Goal: Navigation & Orientation: Find specific page/section

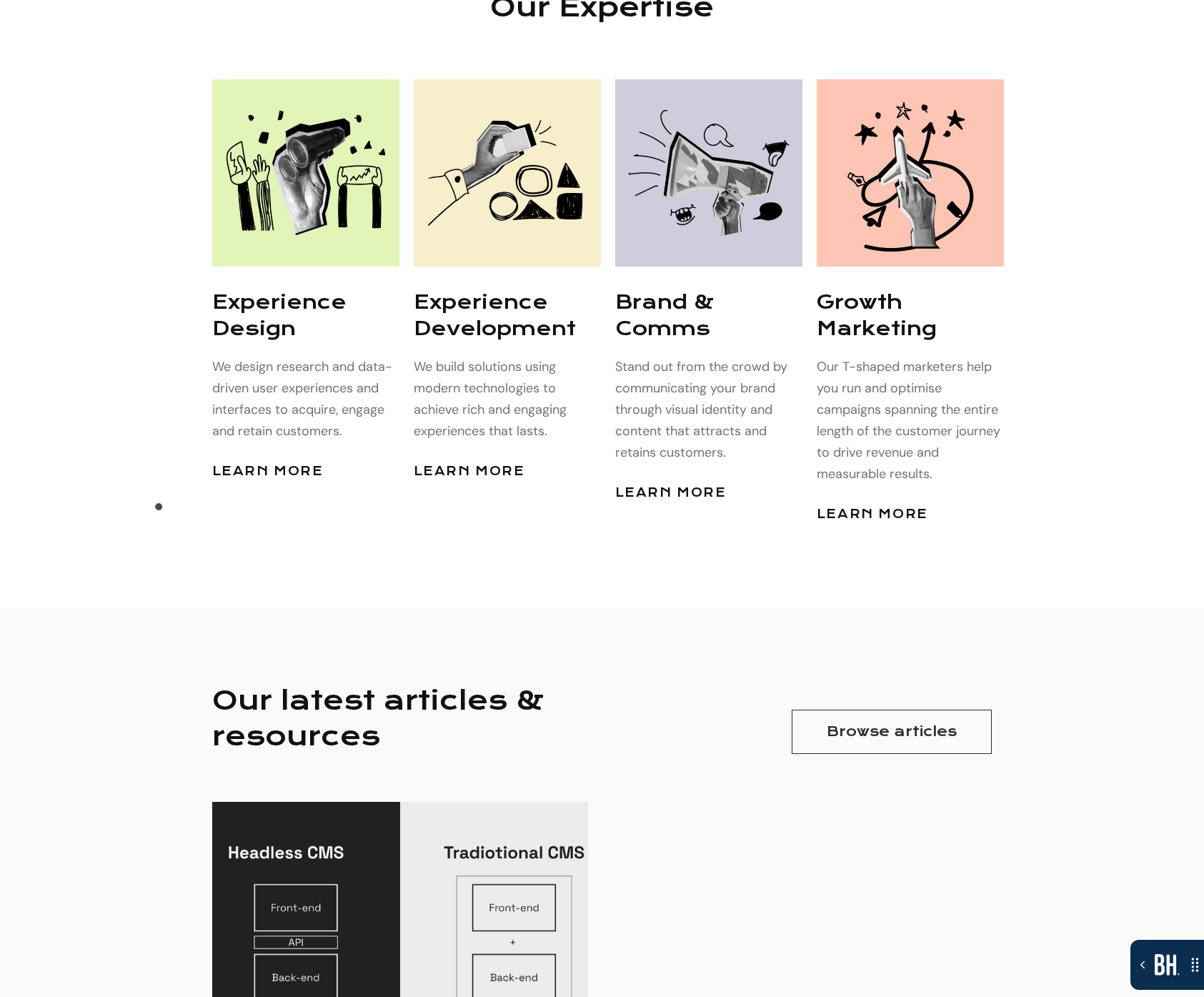
scroll to position [3495, 0]
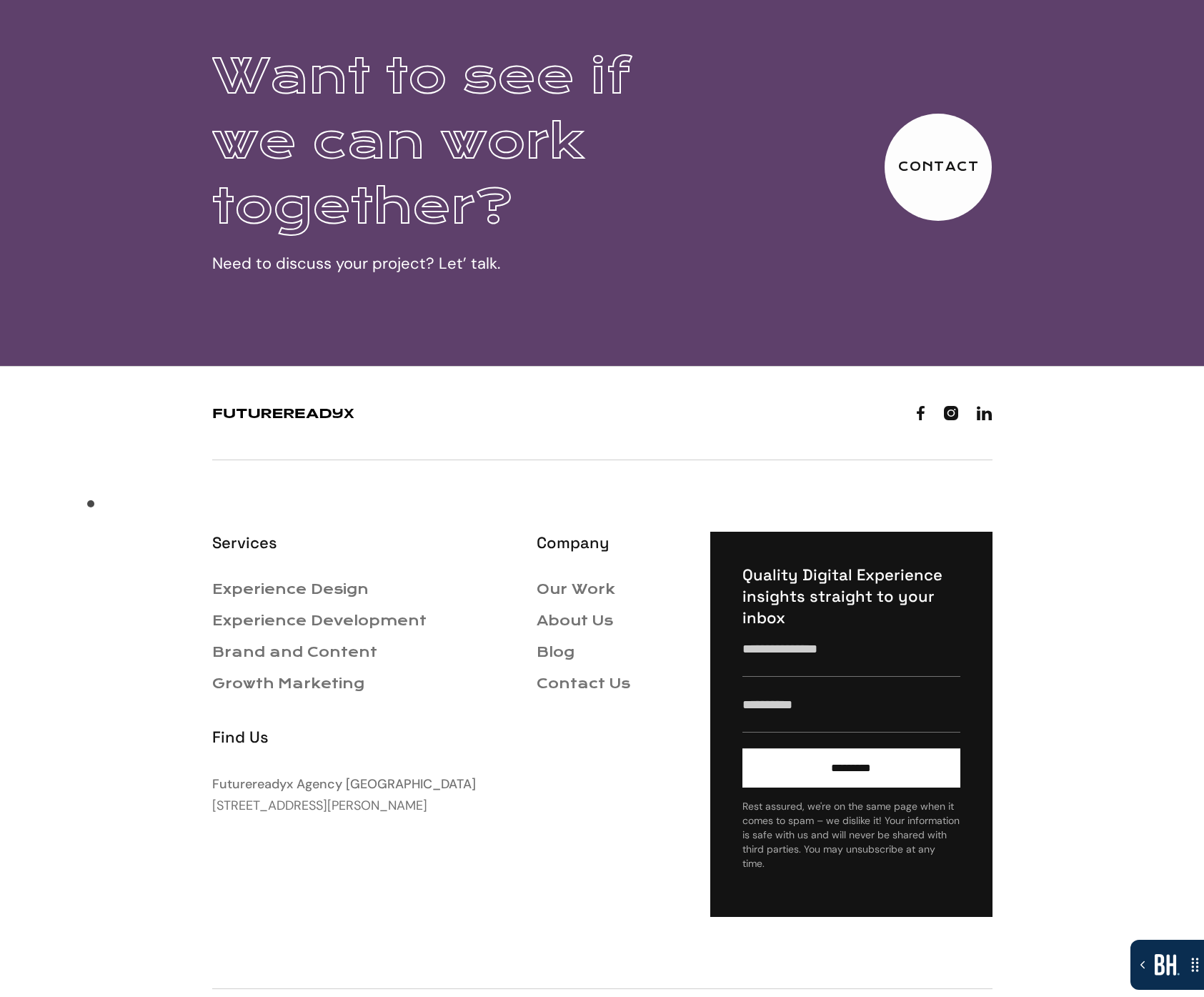
click at [90, 507] on footer "   Services Experience Design Experience Development Brand and Content Growt…" at bounding box center [602, 708] width 1204 height 686
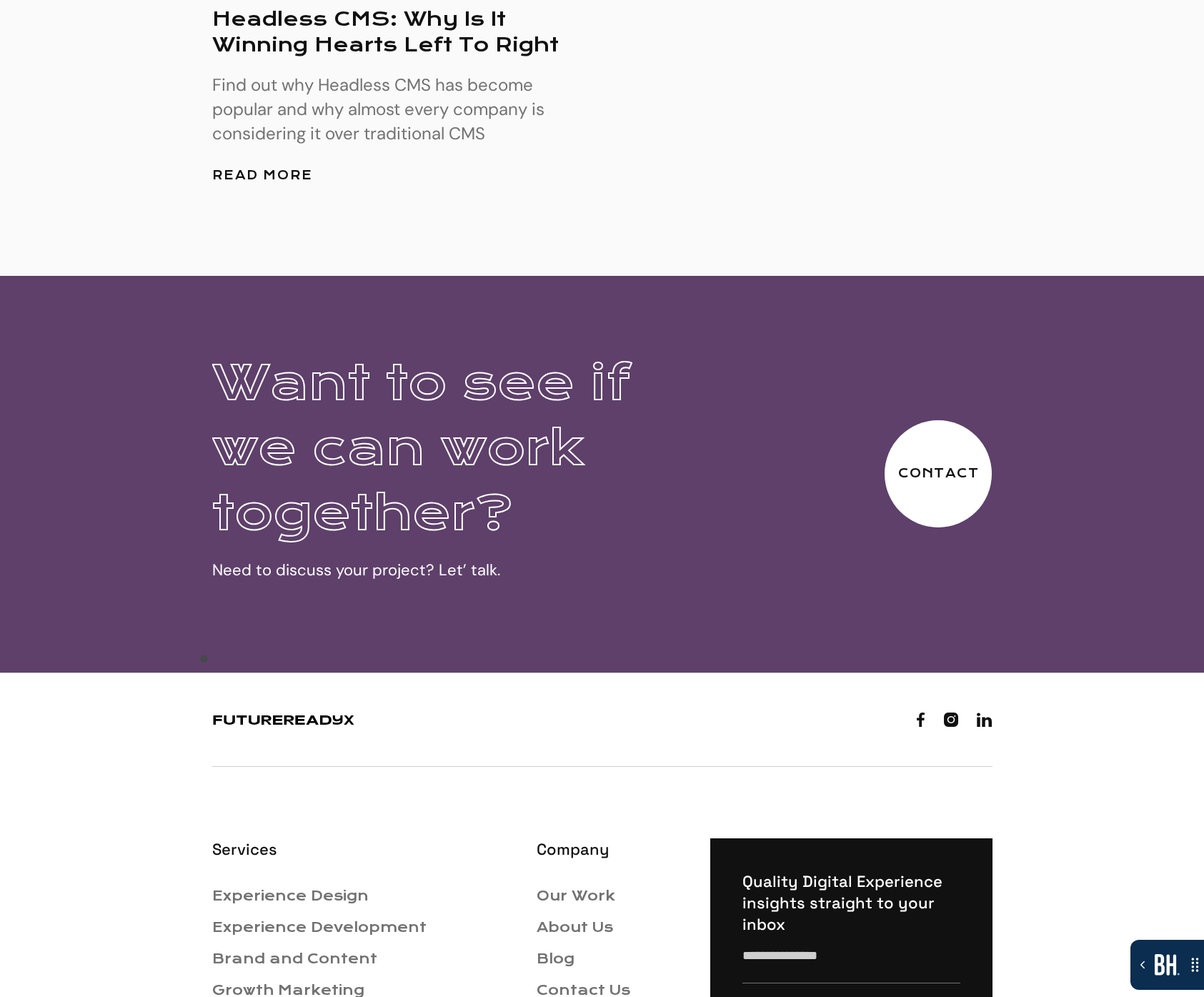
scroll to position [4655, 0]
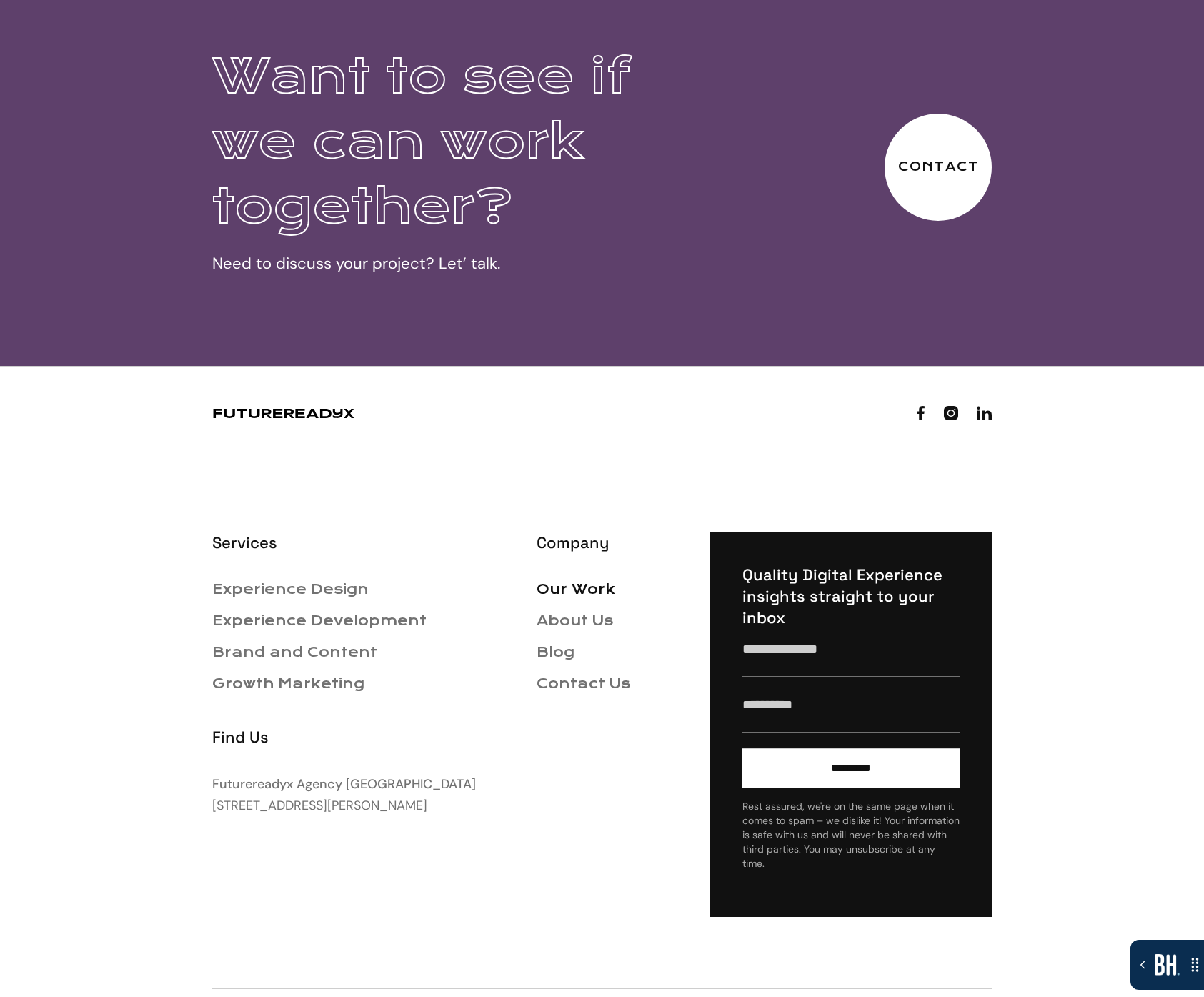
click at [593, 581] on link "Our Work" at bounding box center [576, 589] width 79 height 17
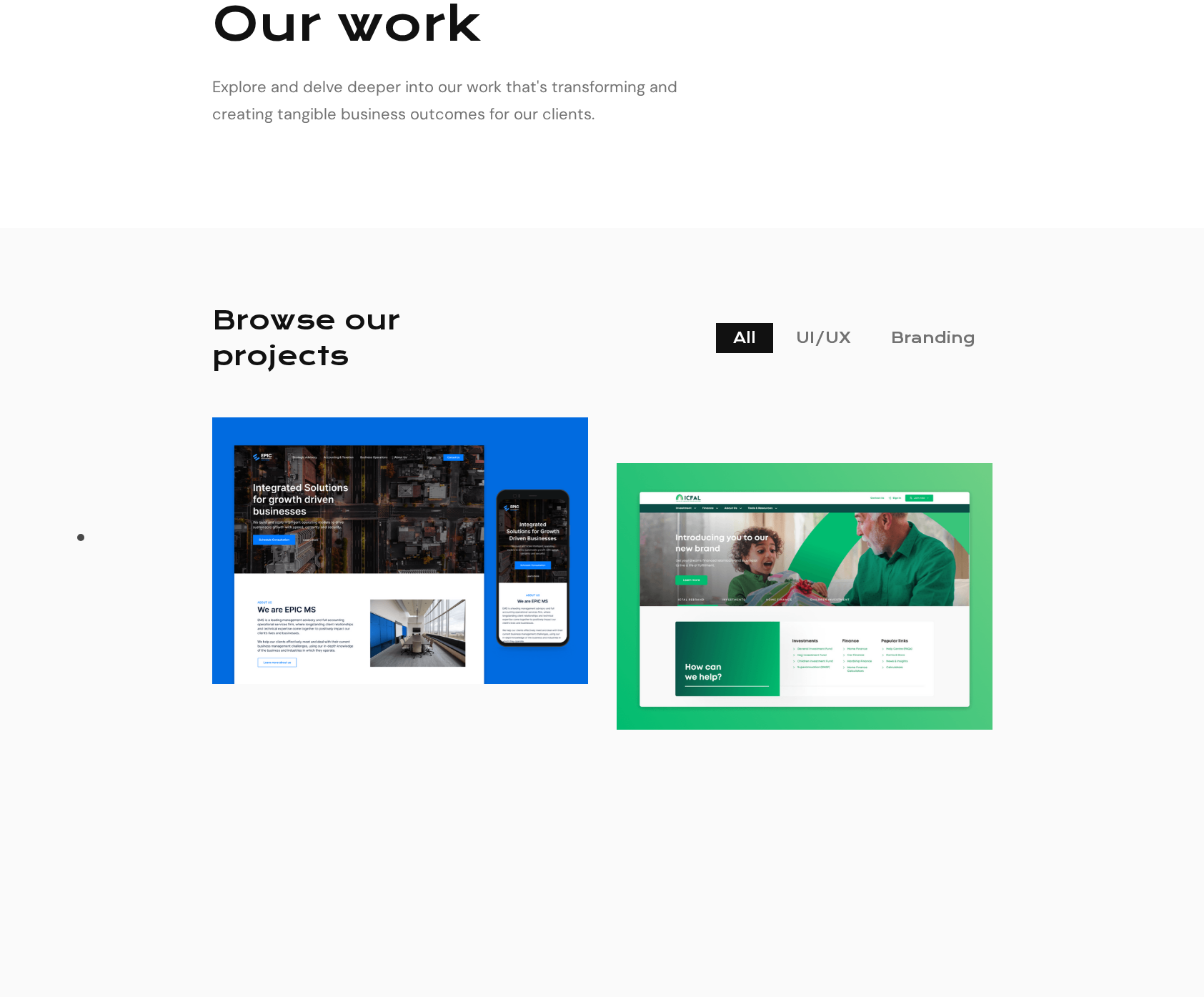
scroll to position [165, 0]
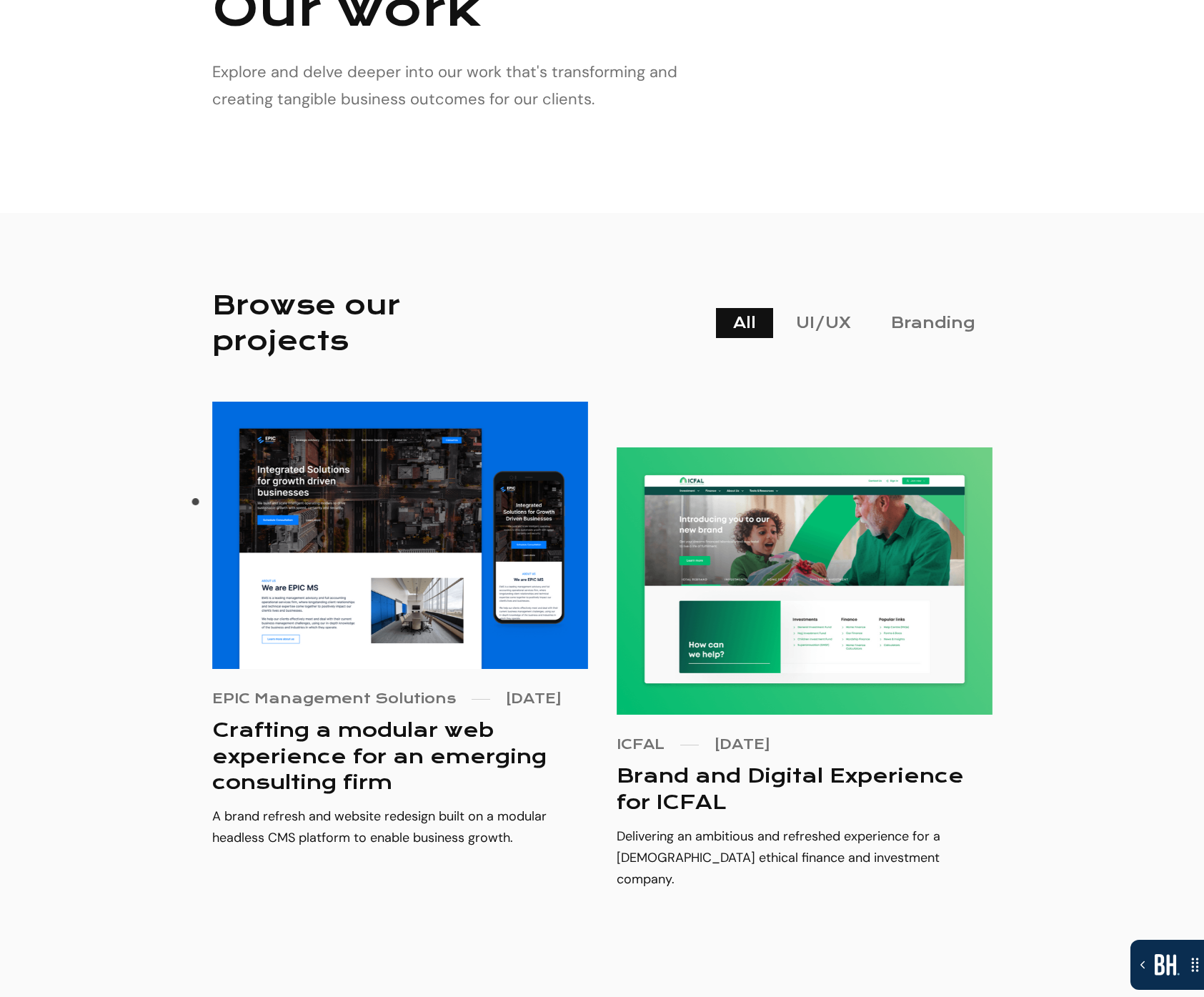
click at [193, 507] on div "Browse our projects All UI/UX All Branding View EPIC Management Solutions Mar 2…" at bounding box center [602, 616] width 1204 height 806
drag, startPoint x: 90, startPoint y: 487, endPoint x: 24, endPoint y: 507, distance: 69.0
click at [90, 487] on div "Browse our projects All UI/UX All Branding View EPIC Management Solutions Mar 2…" at bounding box center [602, 616] width 1204 height 806
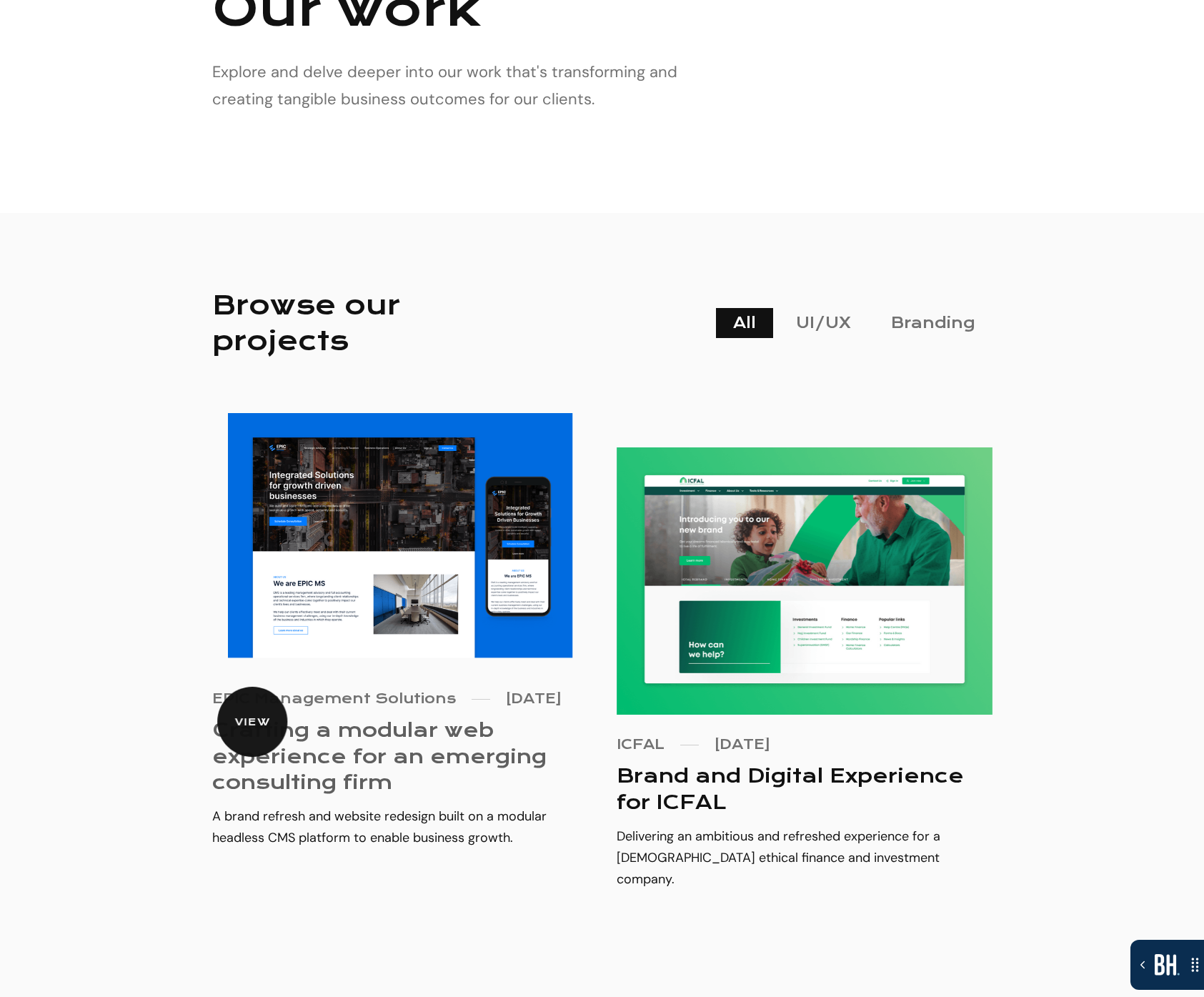
scroll to position [0, 0]
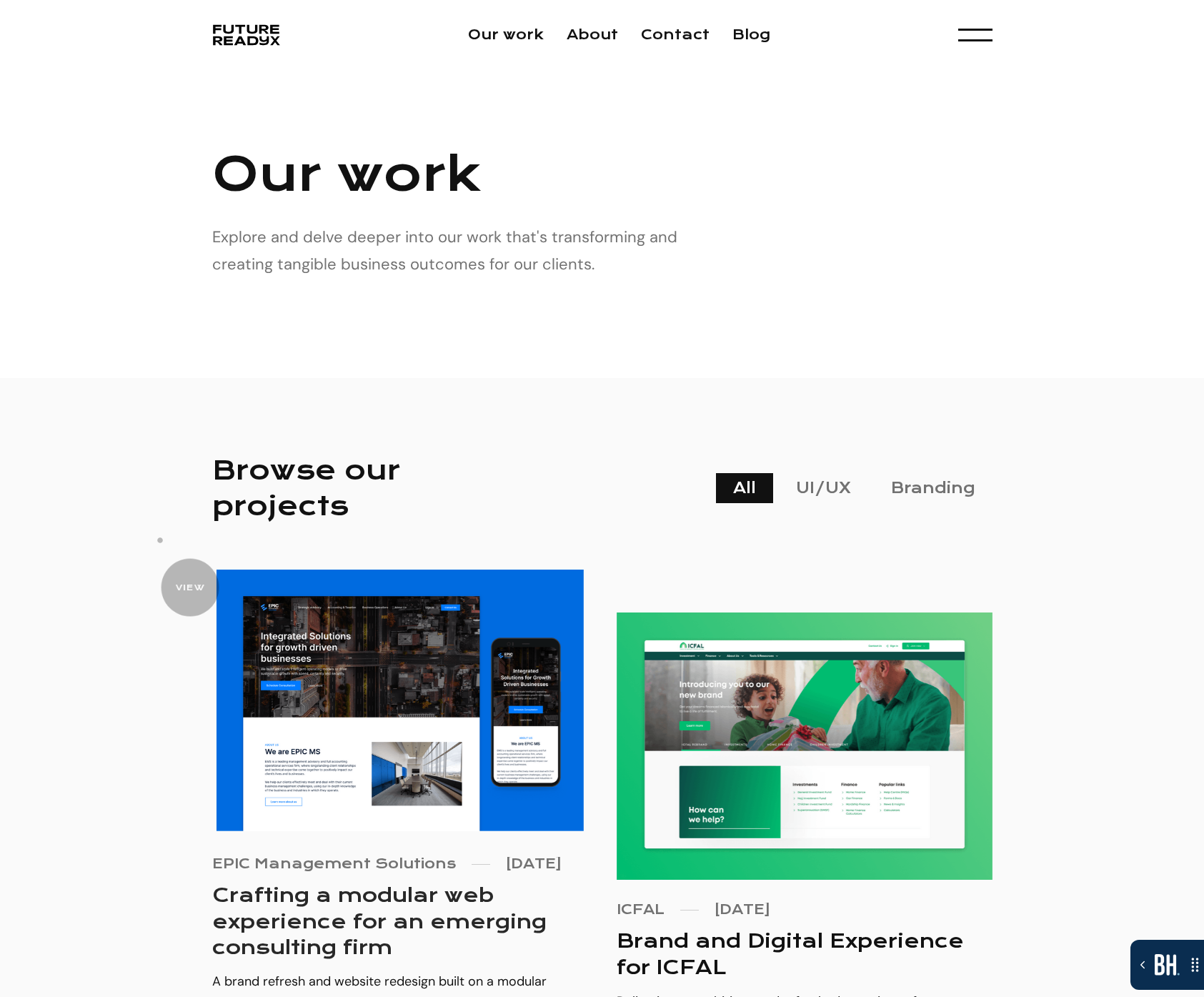
click at [149, 476] on div "Browse our projects All UI/UX All Branding View EPIC Management Solutions Mar 2…" at bounding box center [602, 781] width 1204 height 806
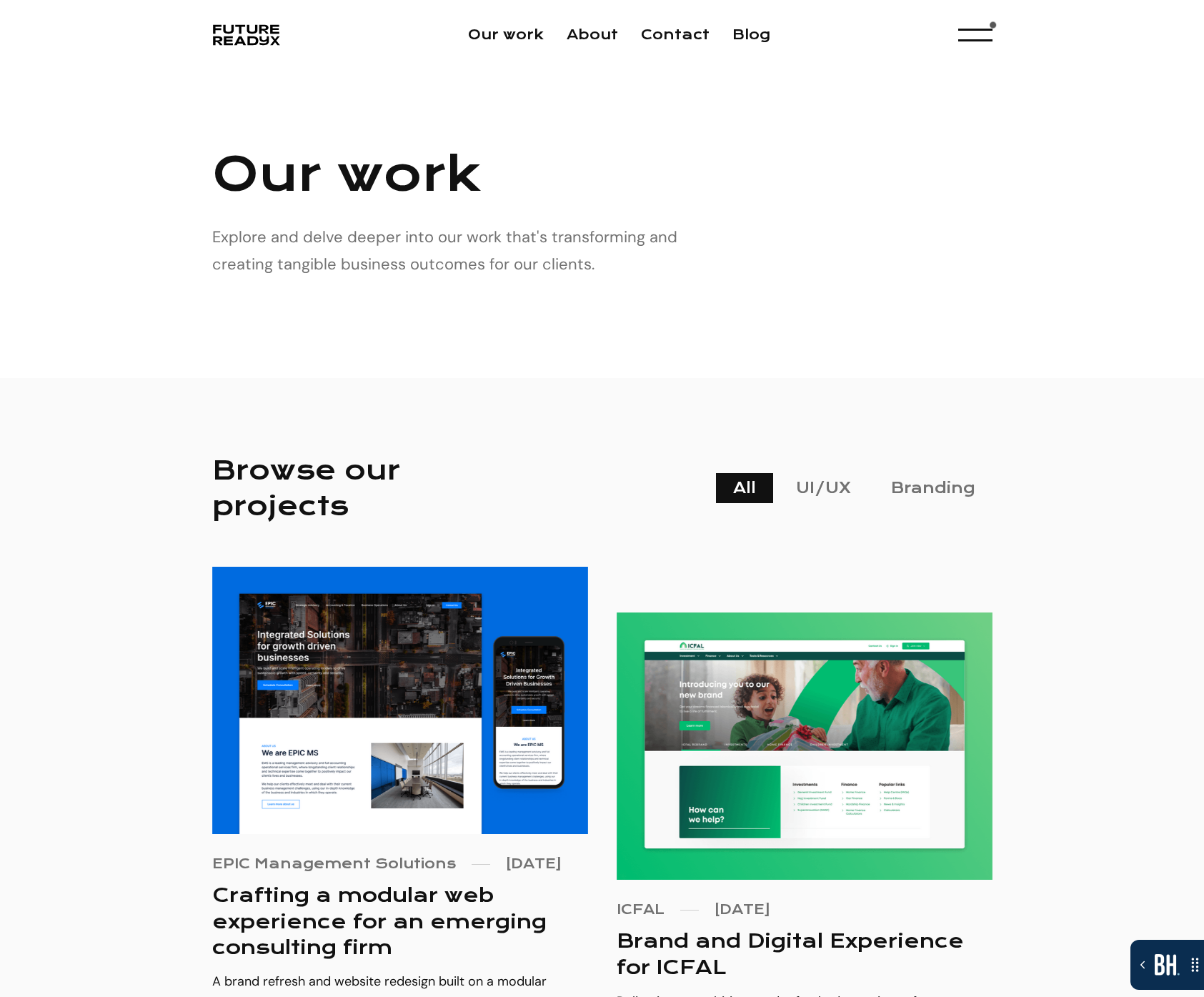
click at [1000, 29] on div "Our work About Contact Blog Menu Experience Design Experience Development Brand…" at bounding box center [602, 35] width 814 height 30
click at [986, 35] on div "menu" at bounding box center [975, 35] width 31 height 28
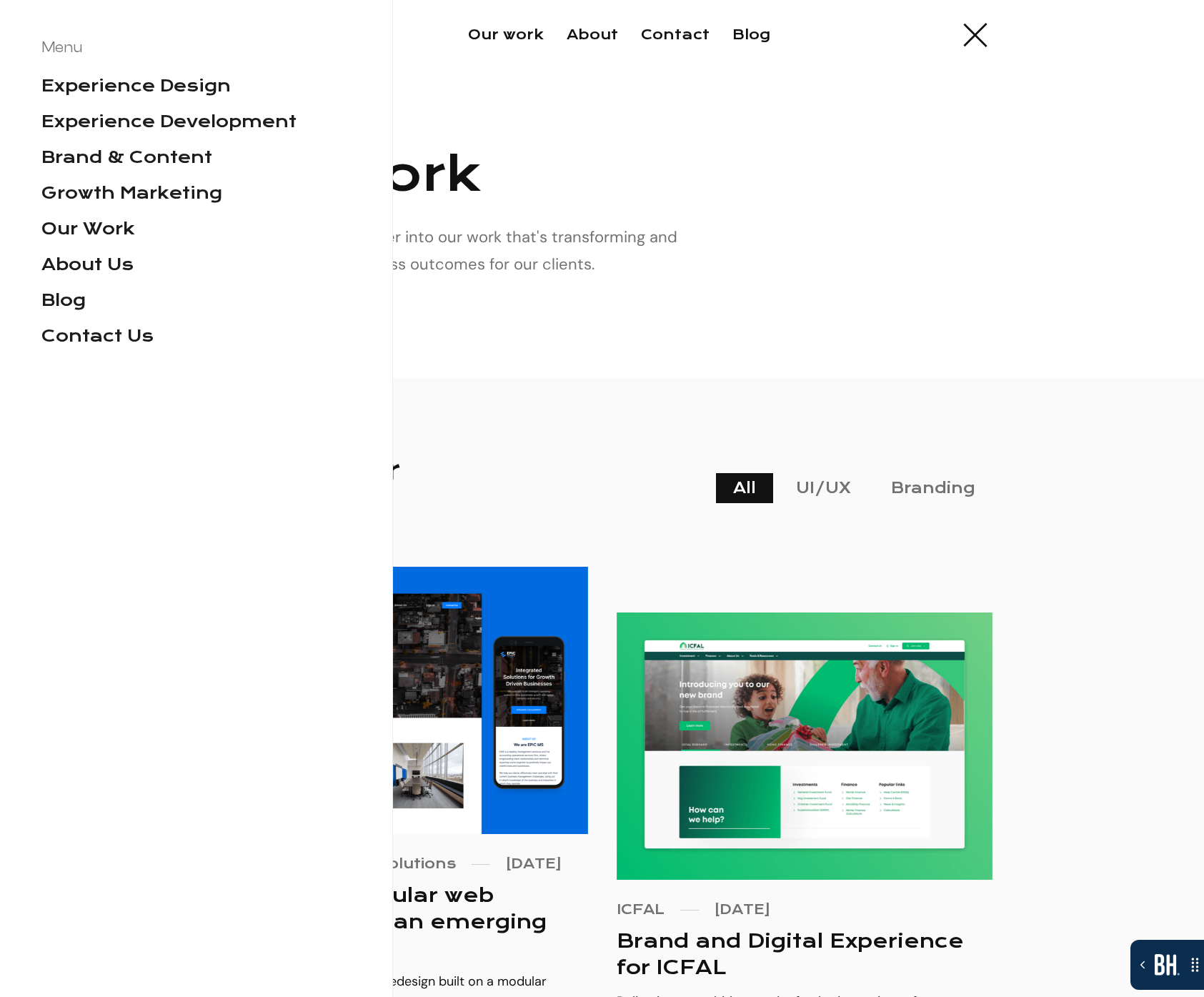
click at [986, 36] on div "menu" at bounding box center [975, 35] width 31 height 28
